Goal: Find specific page/section: Find specific page/section

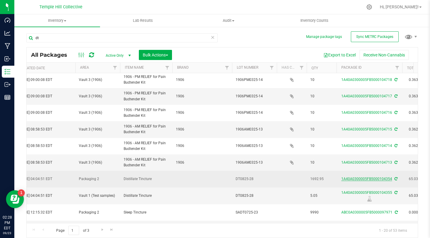
type input "dt"
click at [374, 179] on link "1A40A0300005FB5000104354" at bounding box center [366, 179] width 51 height 4
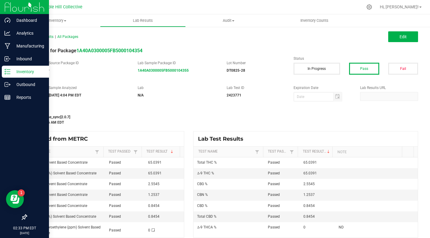
click at [11, 11] on img at bounding box center [24, 7] width 40 height 14
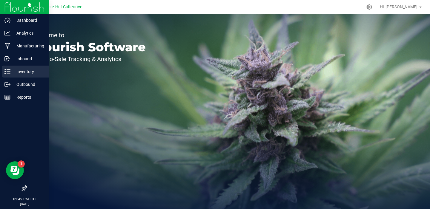
click at [13, 74] on p "Inventory" at bounding box center [28, 71] width 36 height 7
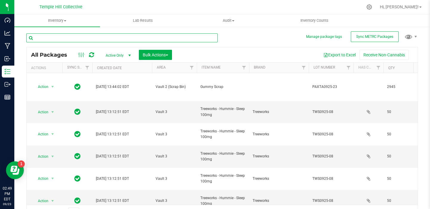
click at [70, 40] on input "text" at bounding box center [121, 37] width 191 height 9
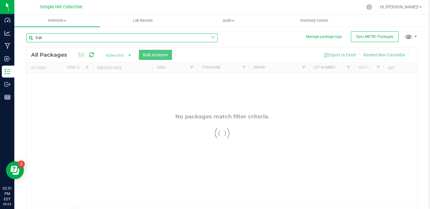
type input "5:1dt"
